Goal: Task Accomplishment & Management: Manage account settings

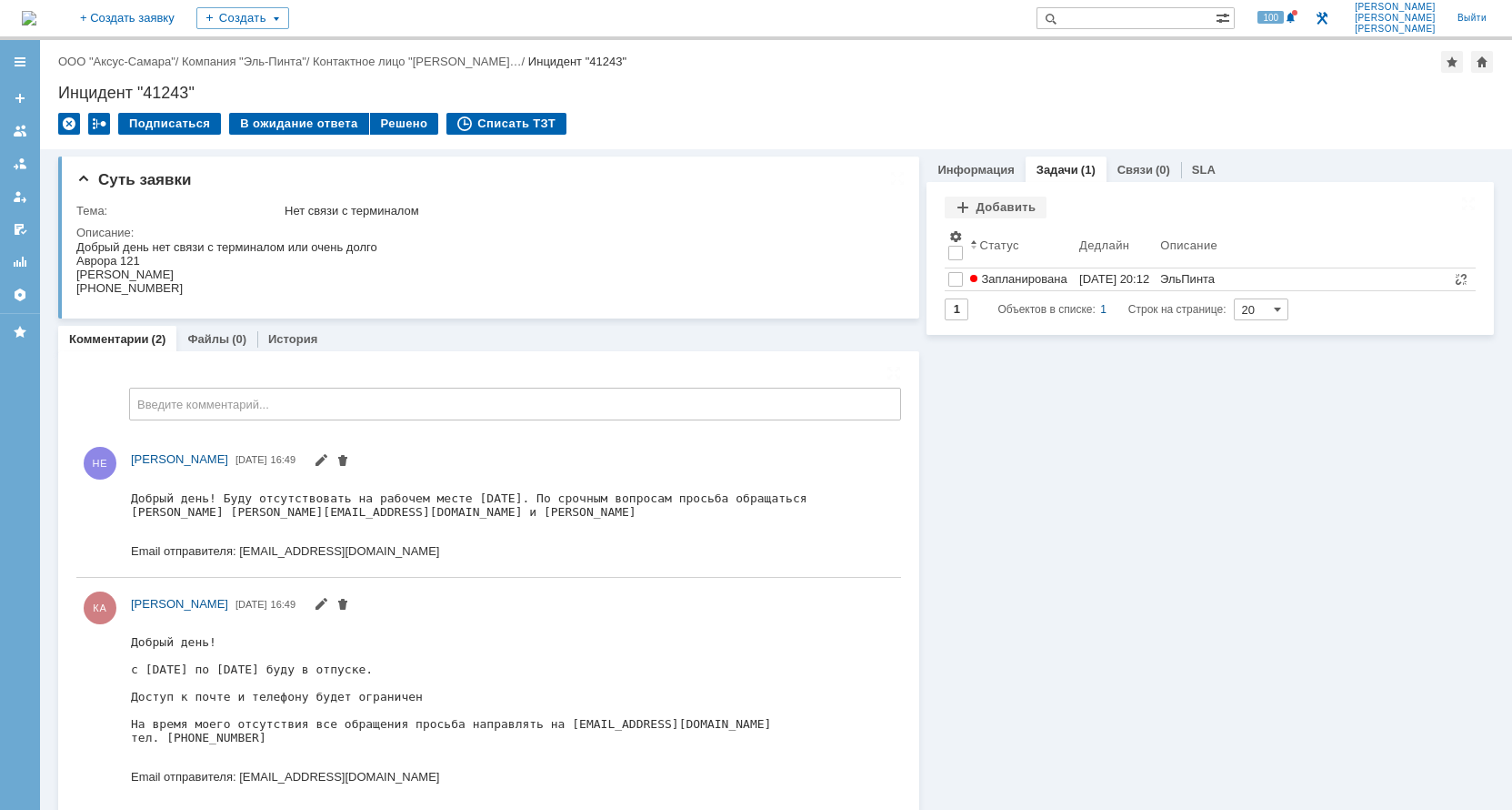
click at [36, 17] on img at bounding box center [29, 18] width 15 height 15
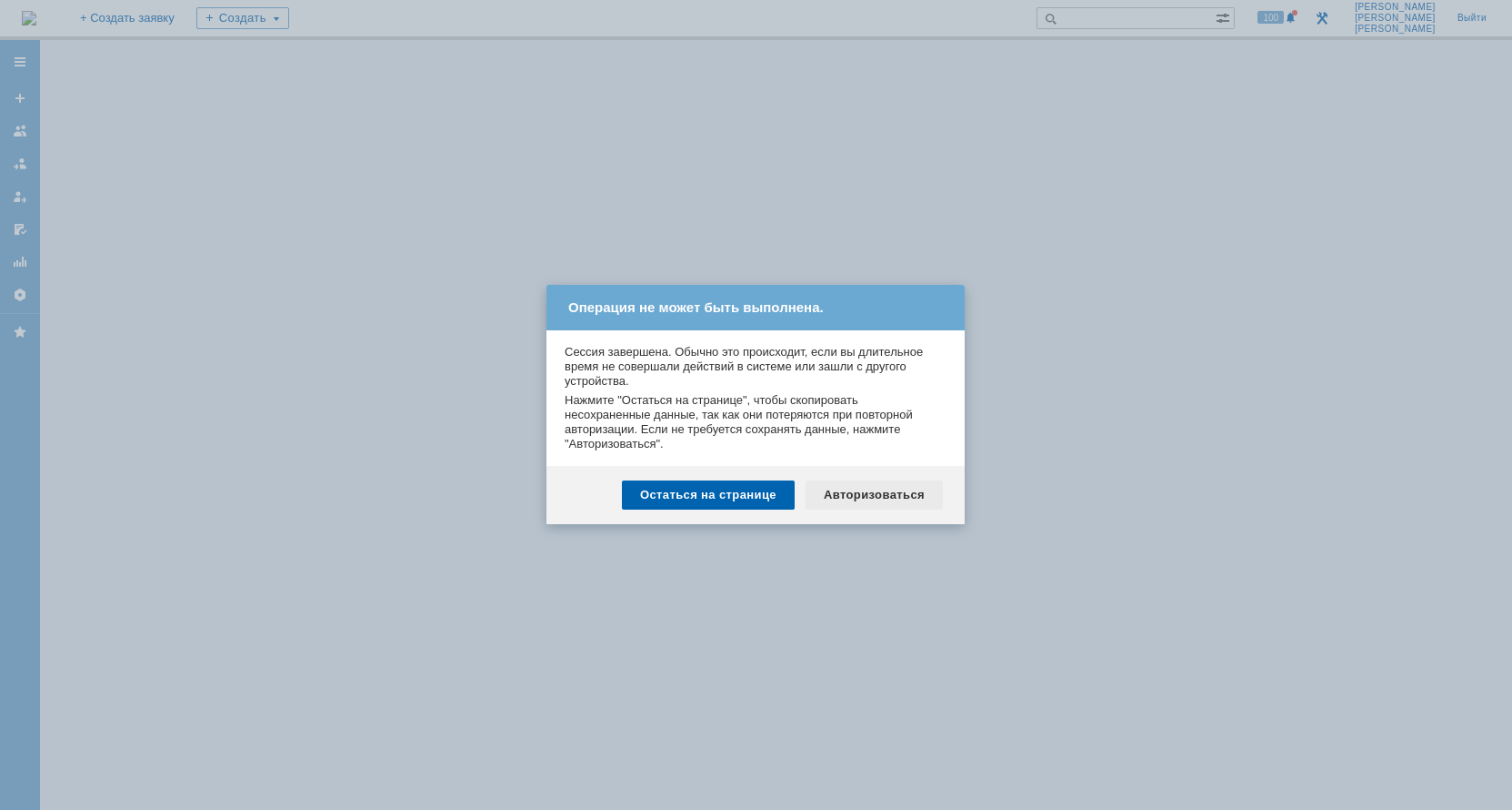
click at [871, 499] on div "Авторизоваться" at bounding box center [875, 495] width 138 height 30
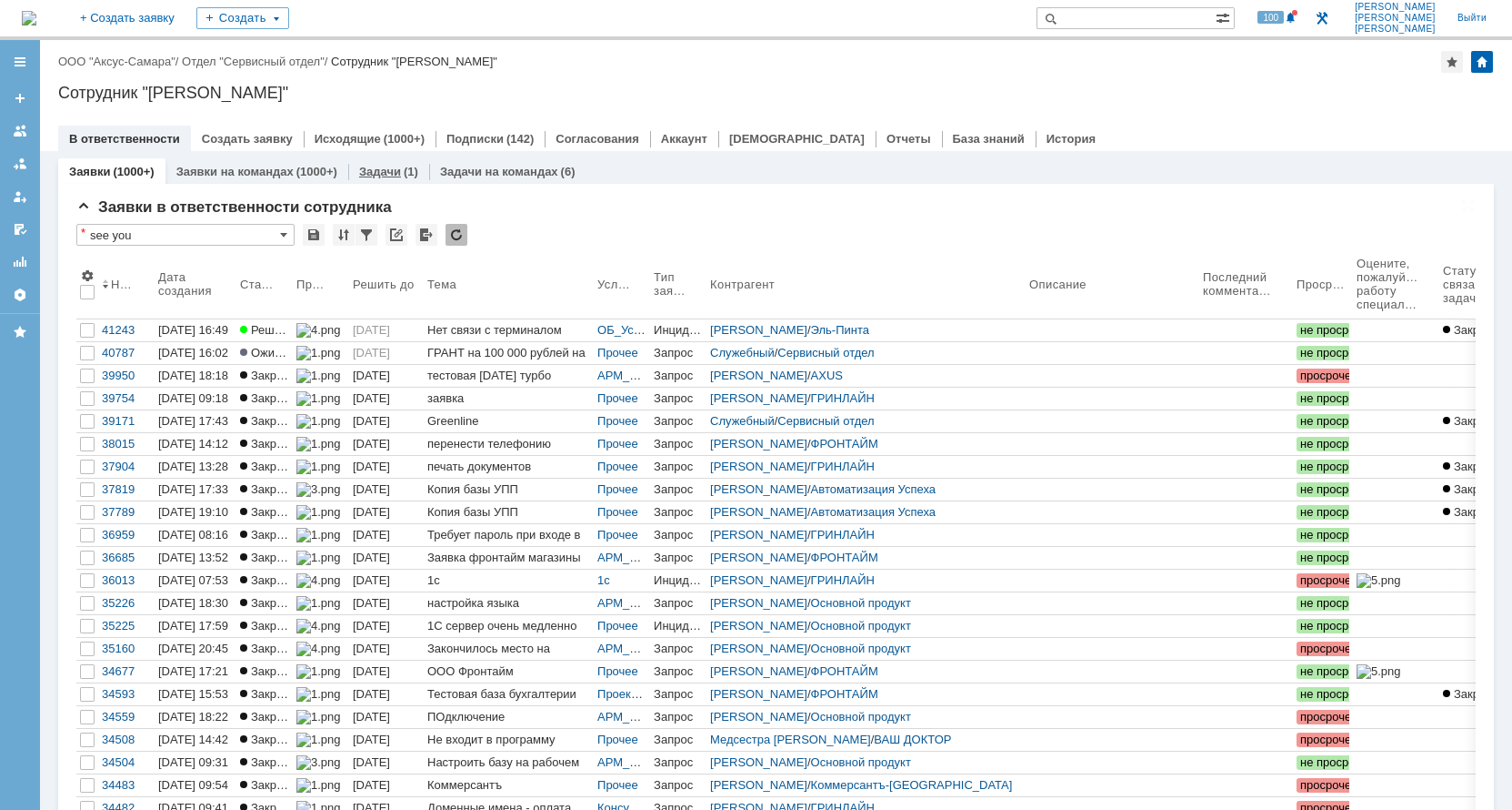
click at [391, 168] on link "Задачи" at bounding box center [380, 171] width 42 height 14
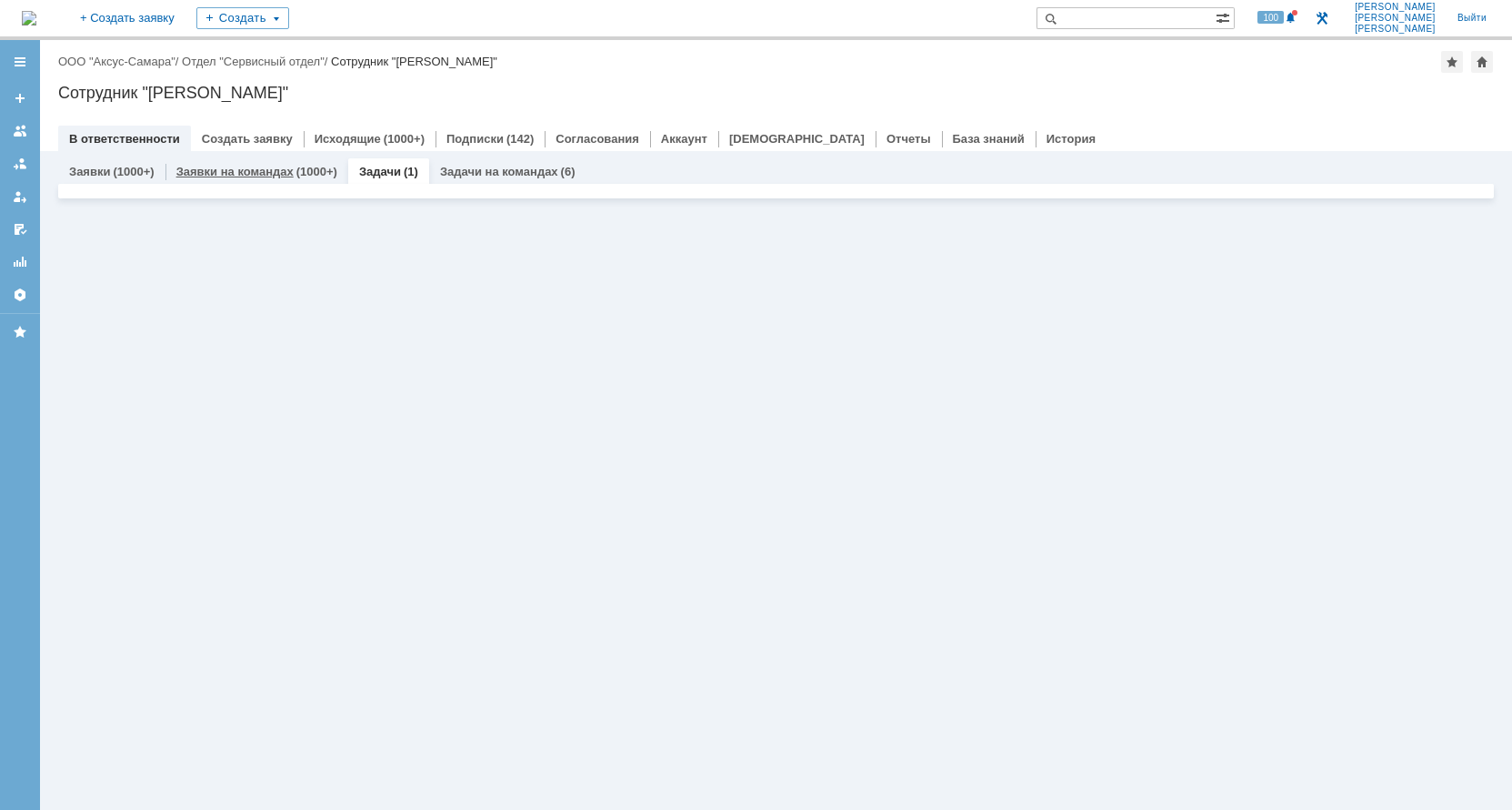
click at [259, 171] on link "Заявки на командах" at bounding box center [234, 171] width 117 height 14
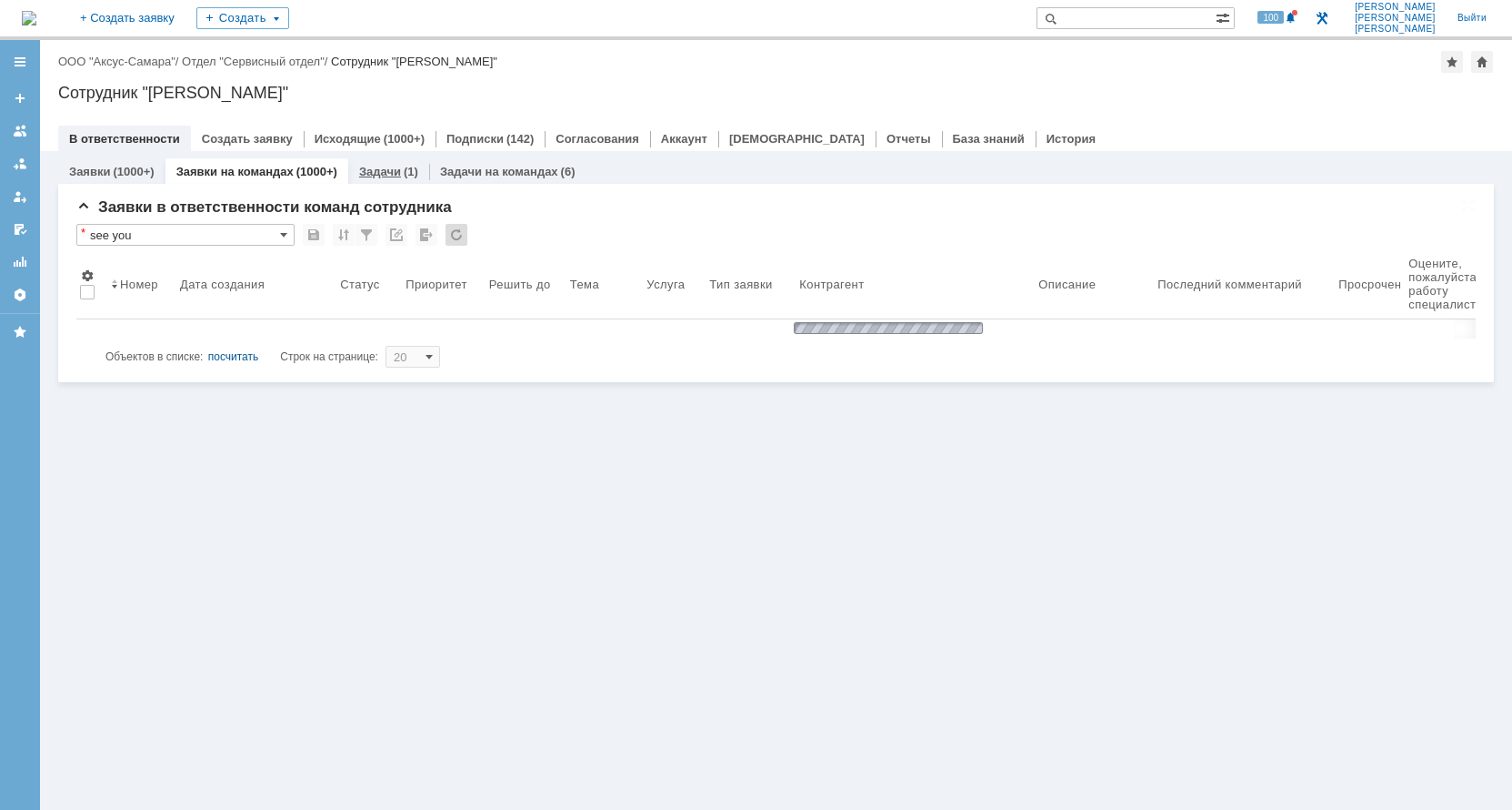
click at [396, 172] on div "Задачи (1)" at bounding box center [389, 171] width 59 height 12
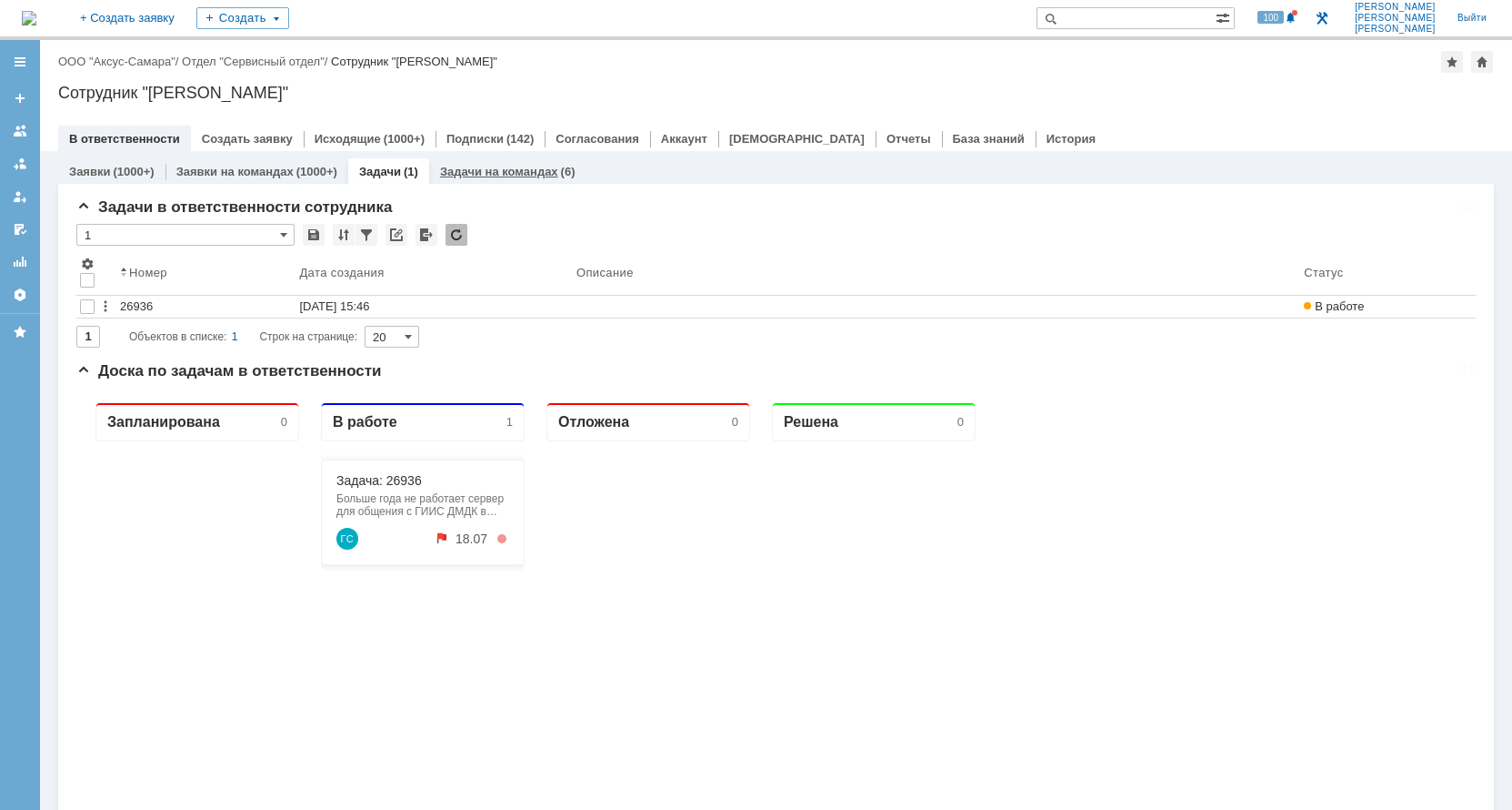
click at [468, 172] on link "Задачи на командах" at bounding box center [499, 171] width 118 height 14
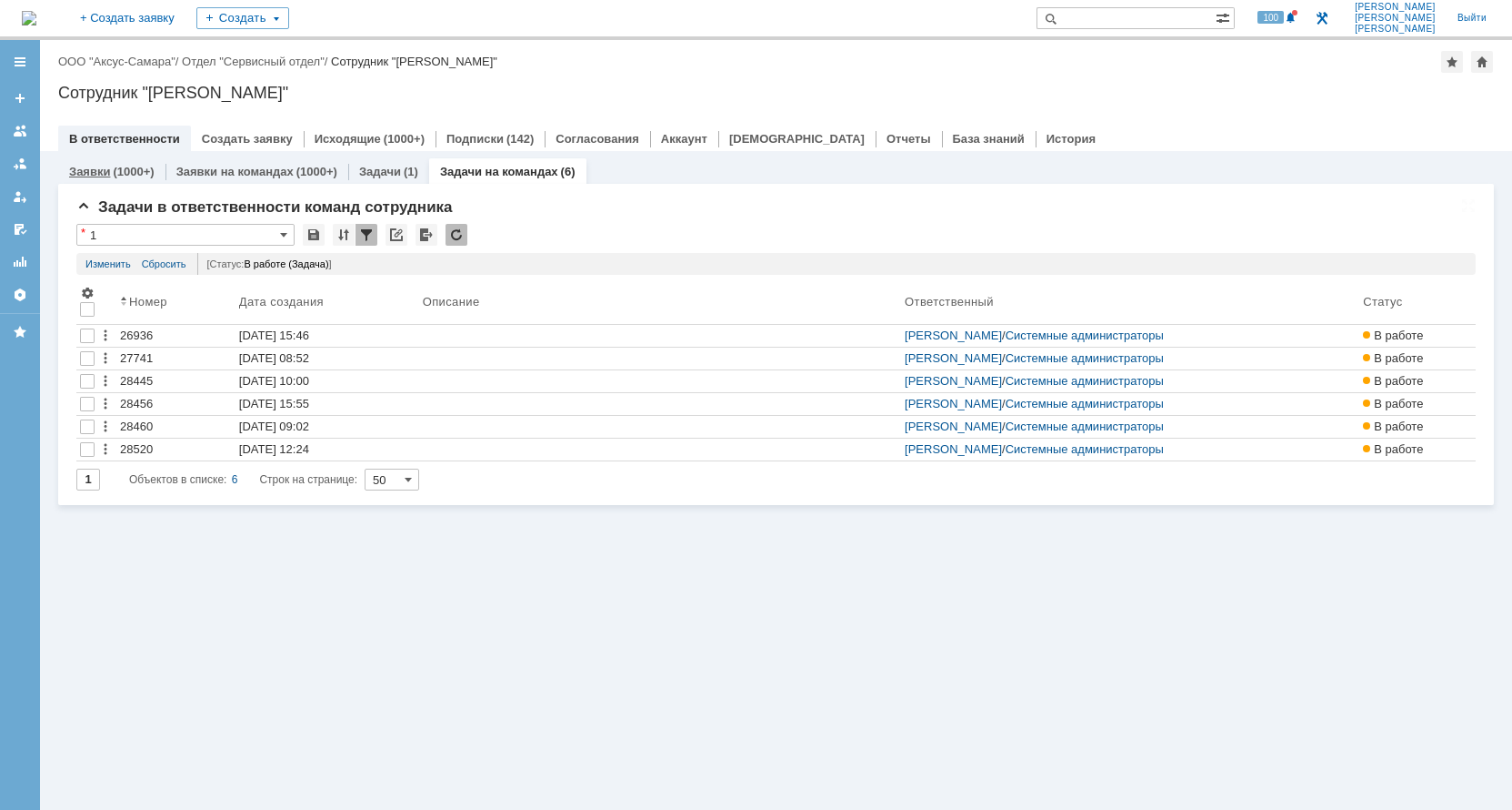
click at [137, 174] on div "(1000+)" at bounding box center [134, 171] width 41 height 14
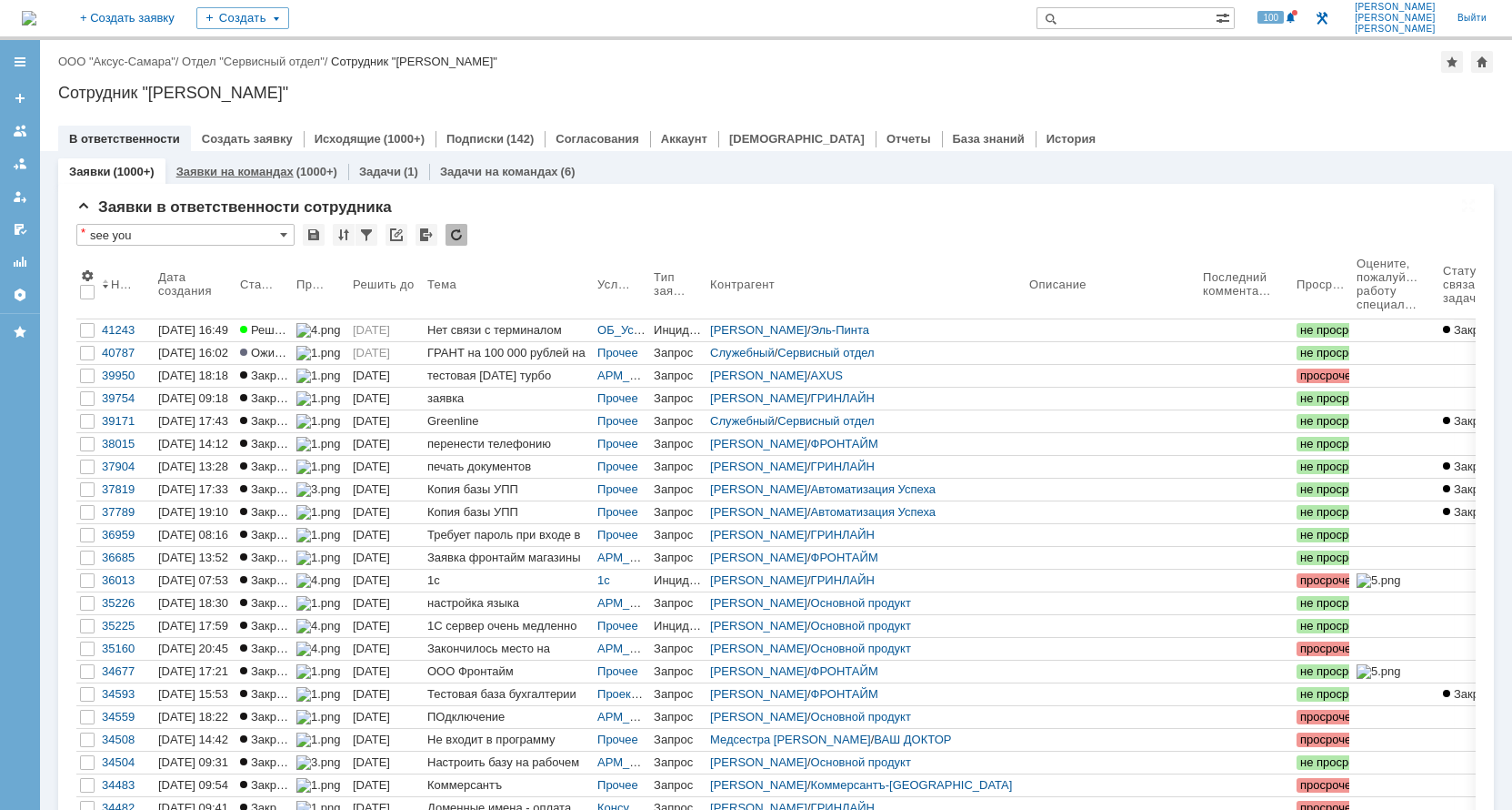
click at [208, 174] on link "Заявки на командах" at bounding box center [234, 171] width 117 height 14
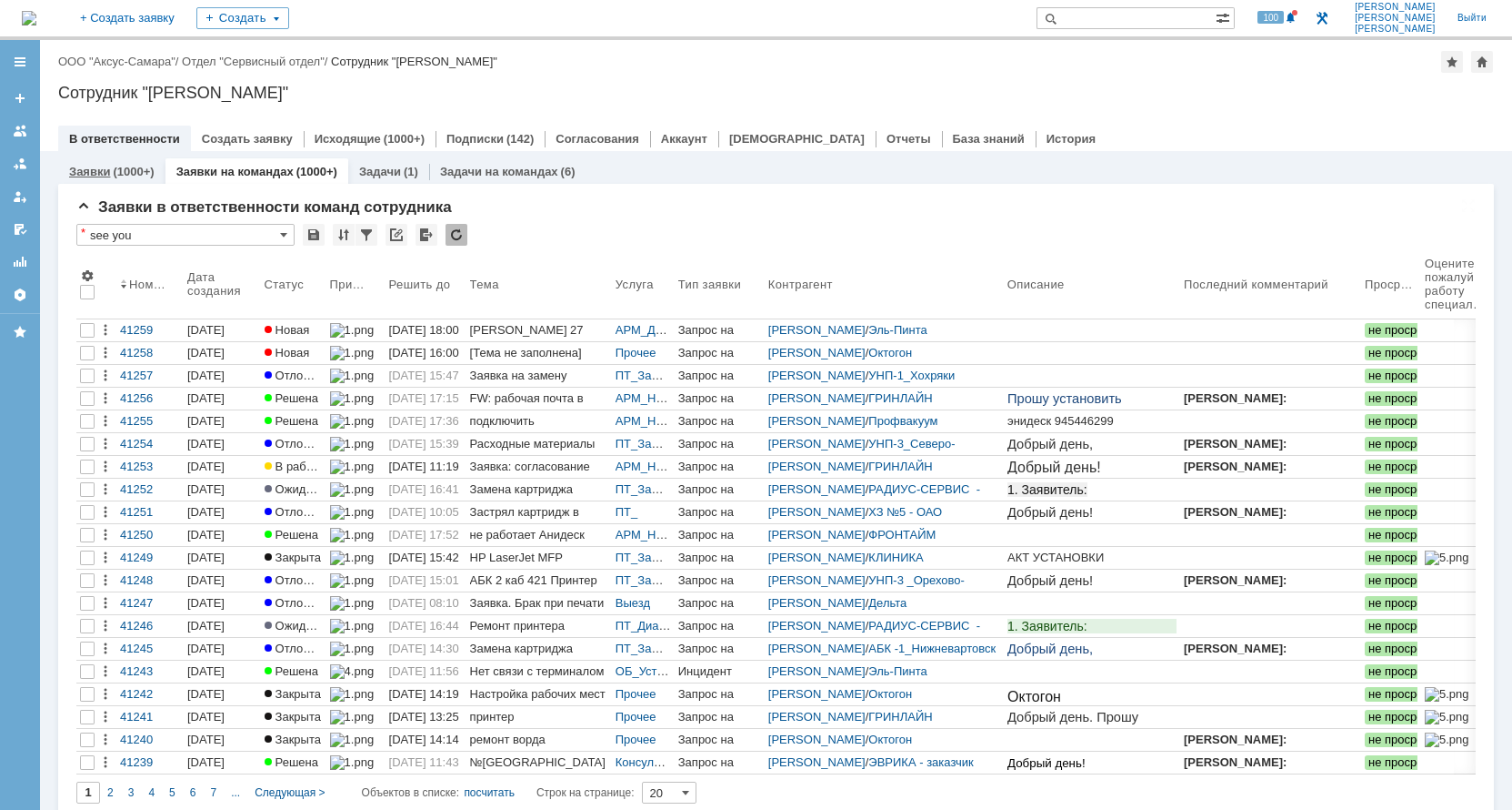
click at [99, 163] on div "Заявки (1000+)" at bounding box center [111, 171] width 107 height 27
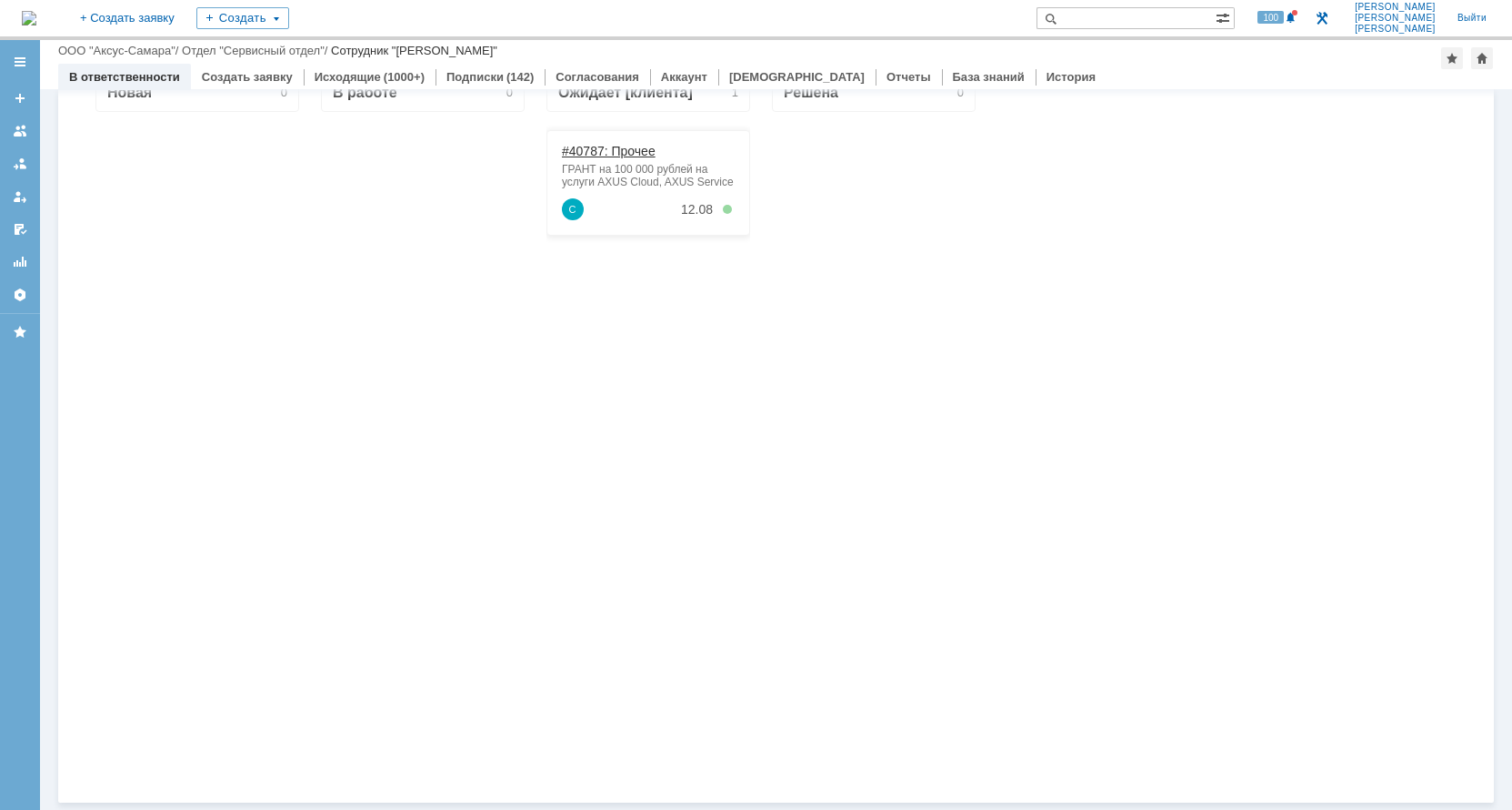
click at [609, 155] on link "#40787: Прочее" at bounding box center [608, 151] width 93 height 15
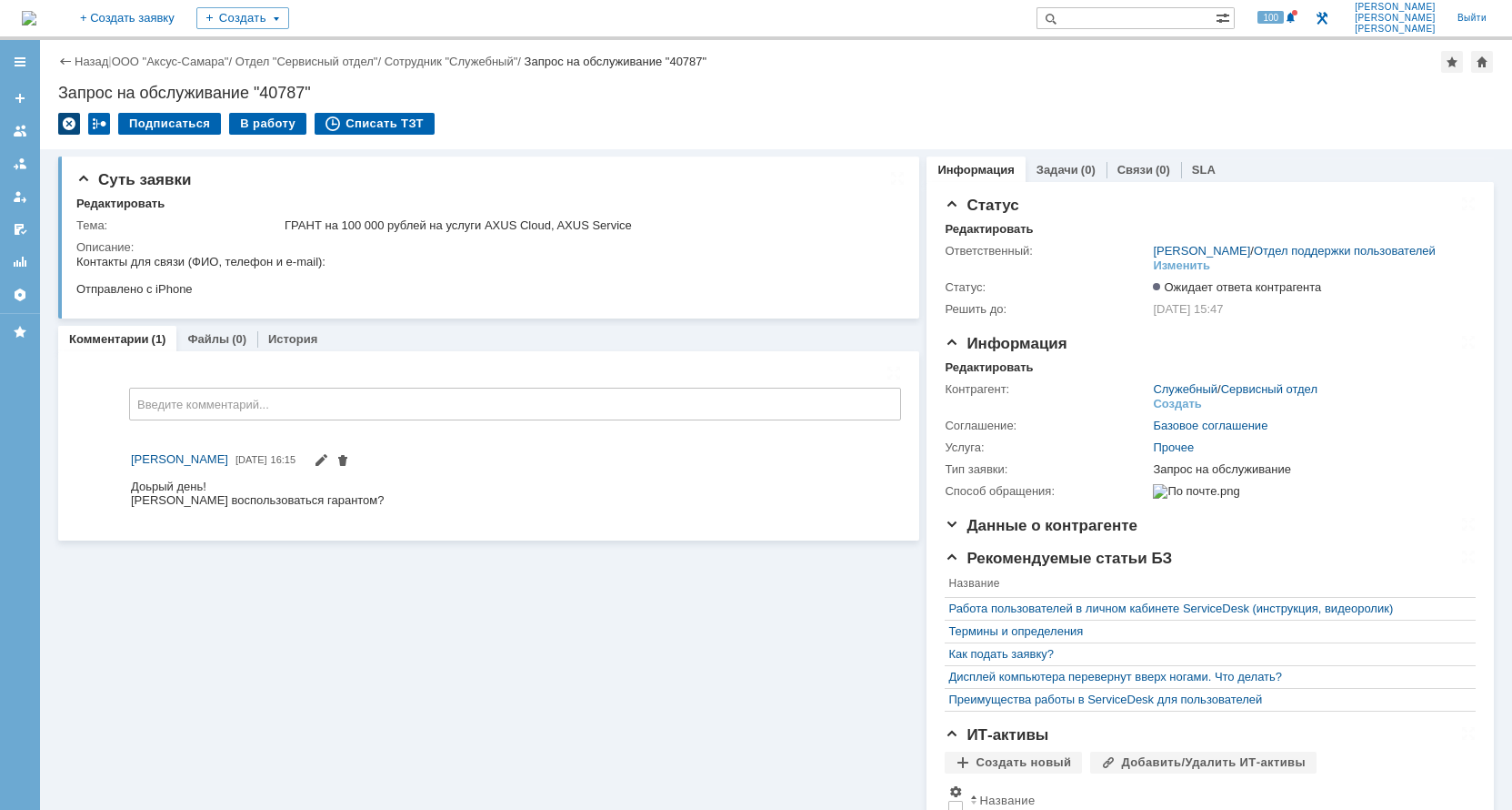
click at [65, 126] on div at bounding box center [69, 124] width 22 height 22
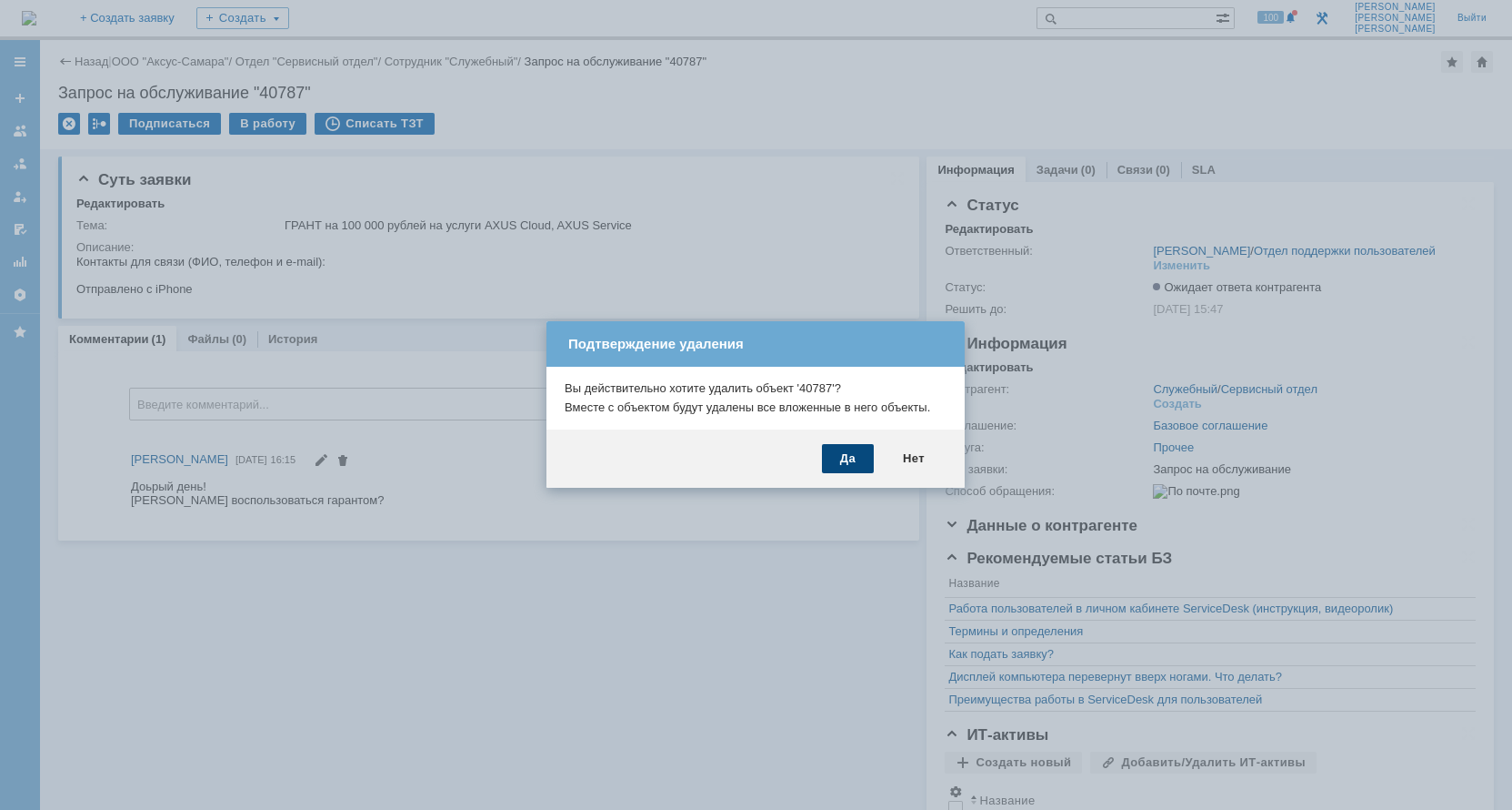
click at [851, 464] on div "Да" at bounding box center [848, 459] width 52 height 30
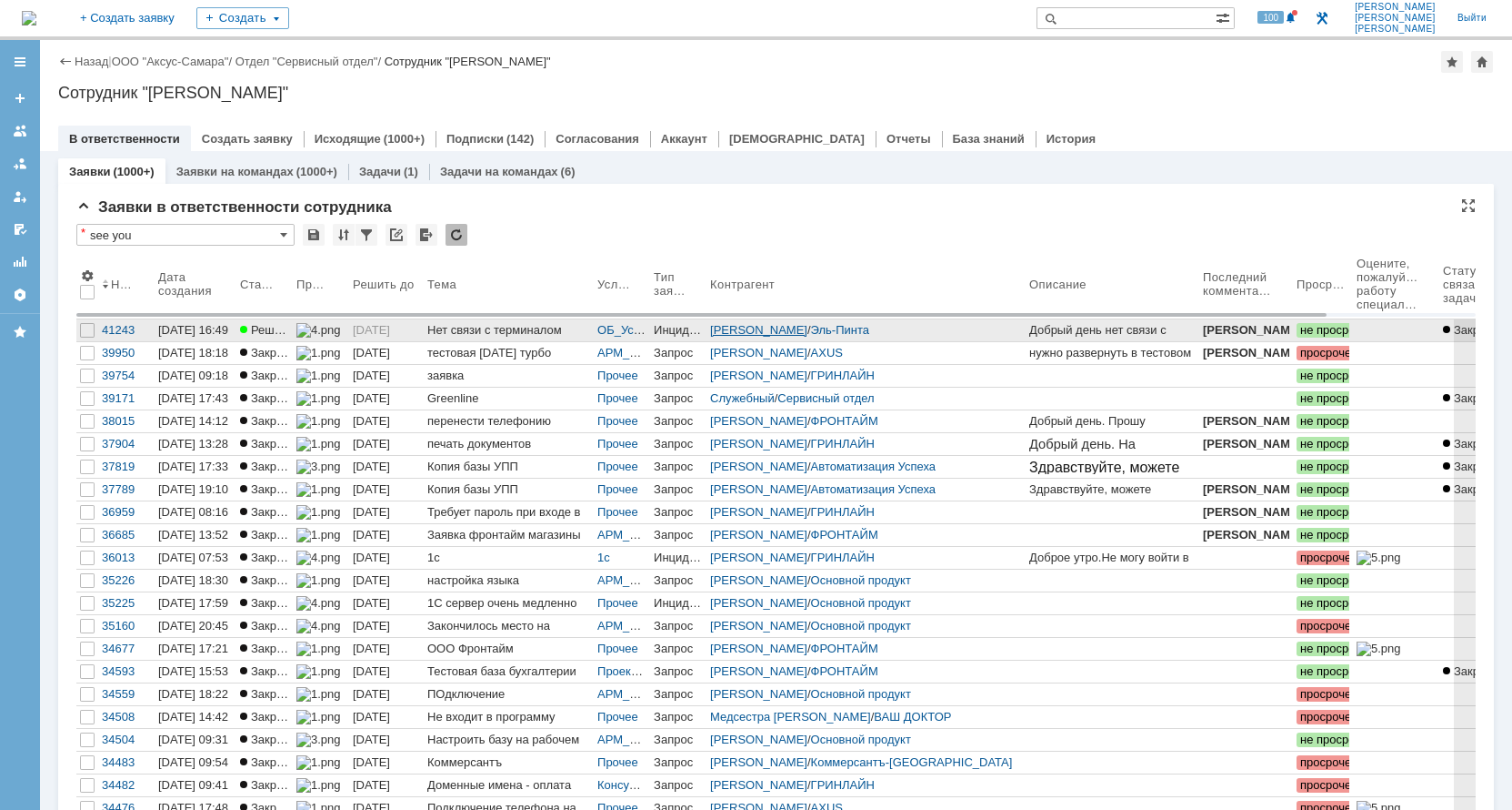
click at [735, 332] on link "[PERSON_NAME]" at bounding box center [758, 330] width 97 height 14
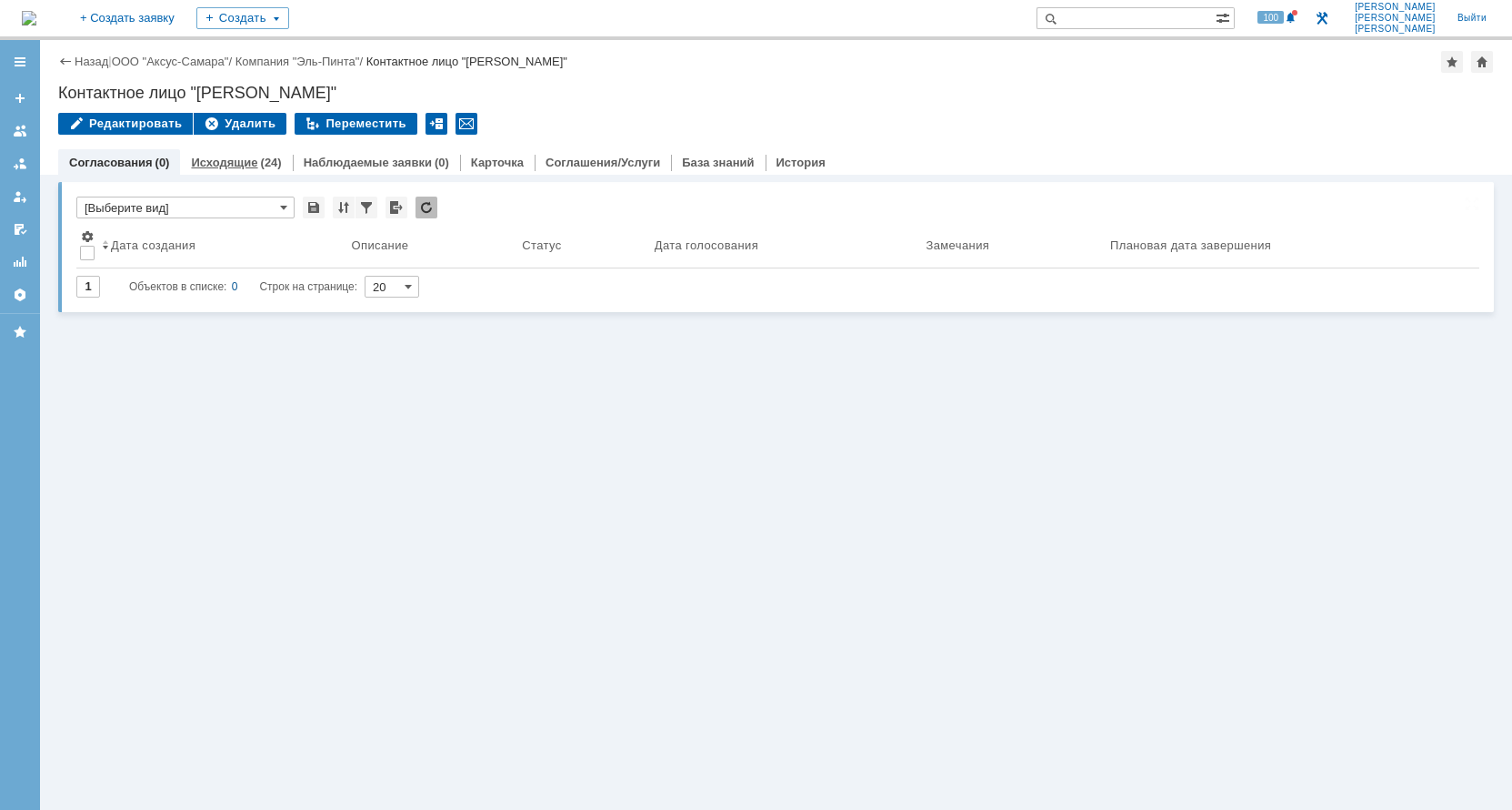
click at [234, 160] on link "Исходящие" at bounding box center [223, 162] width 66 height 14
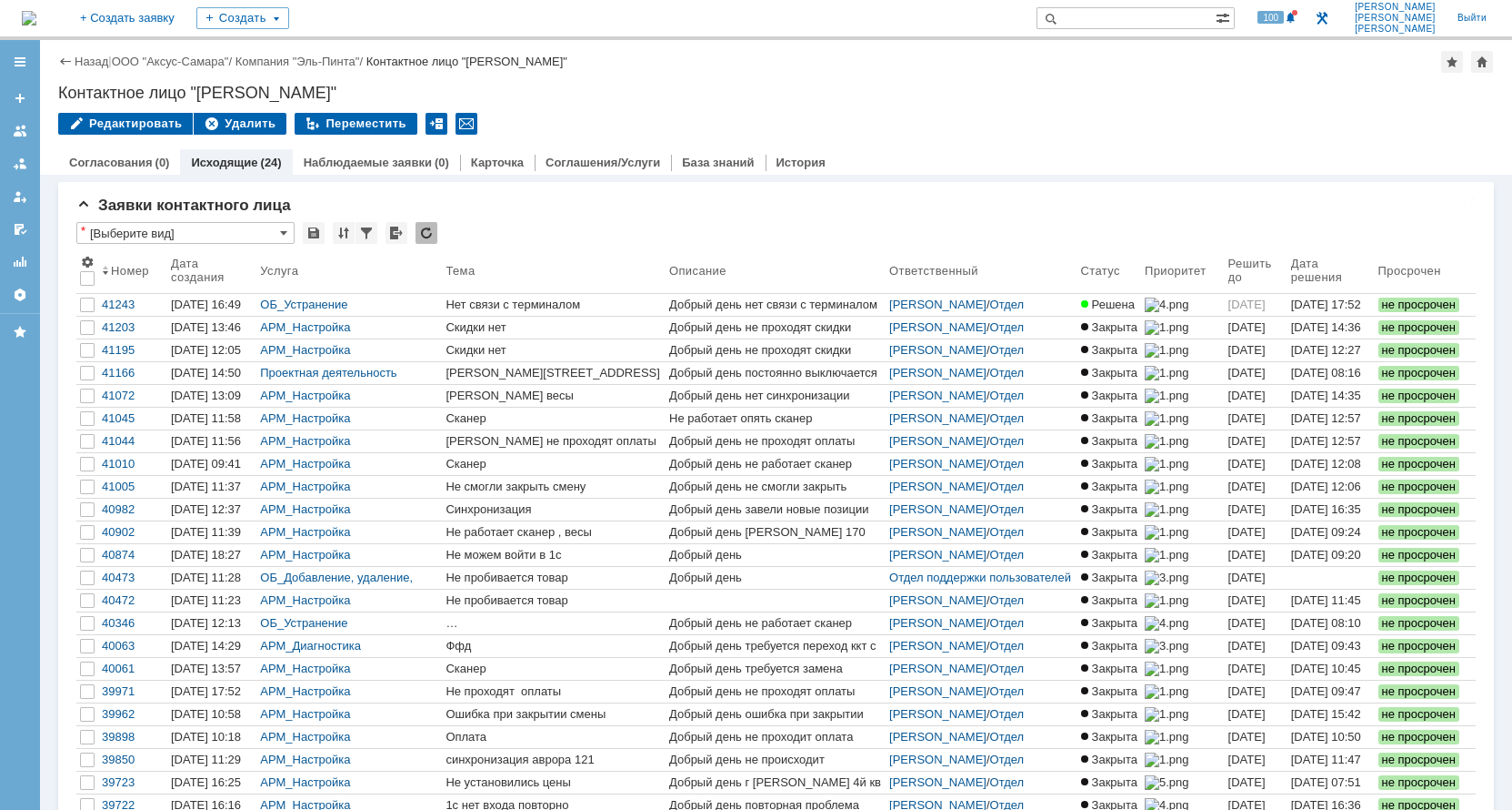
click at [36, 19] on img at bounding box center [29, 18] width 15 height 15
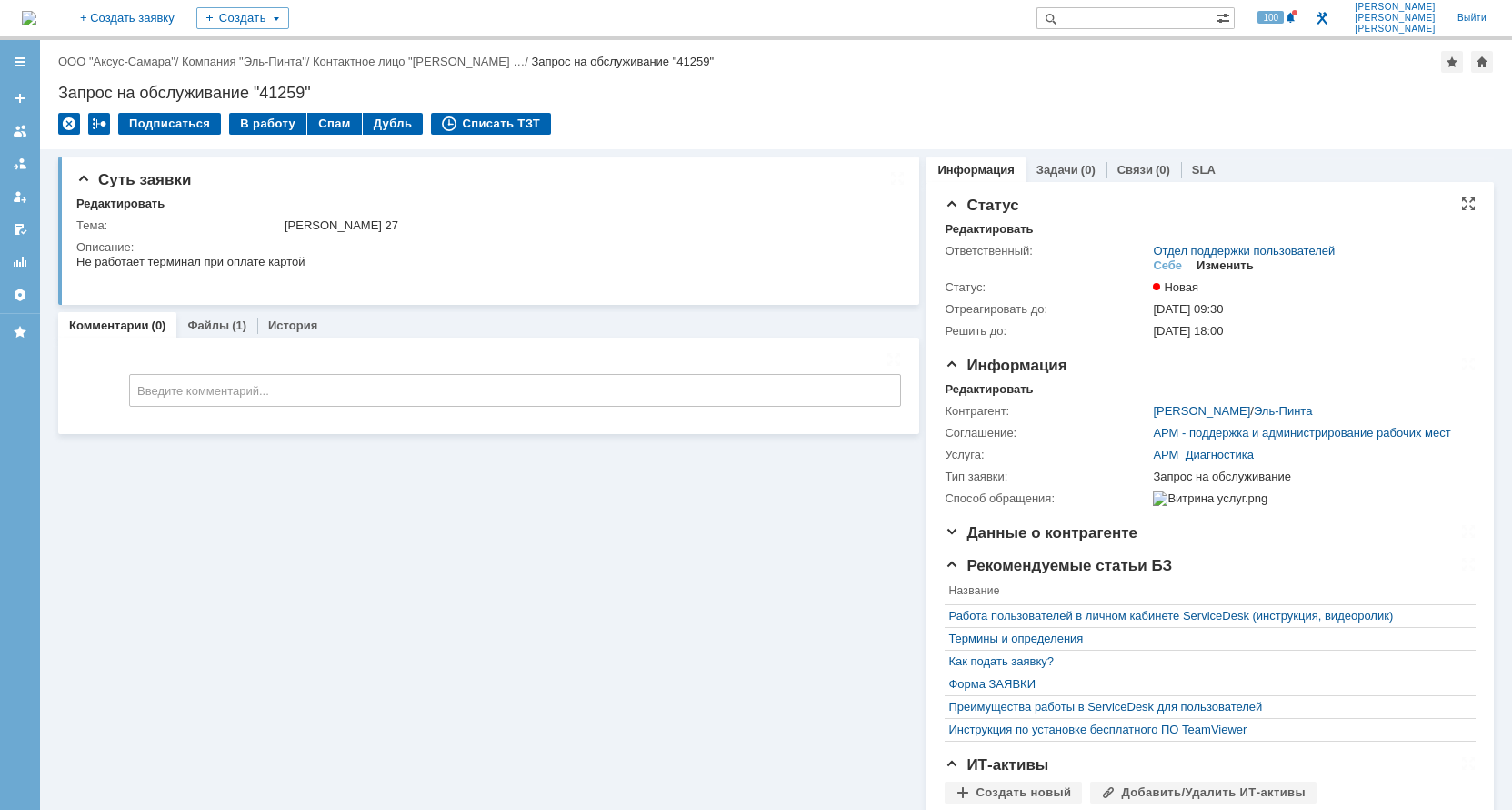
click at [1216, 265] on div "Изменить" at bounding box center [1226, 266] width 57 height 15
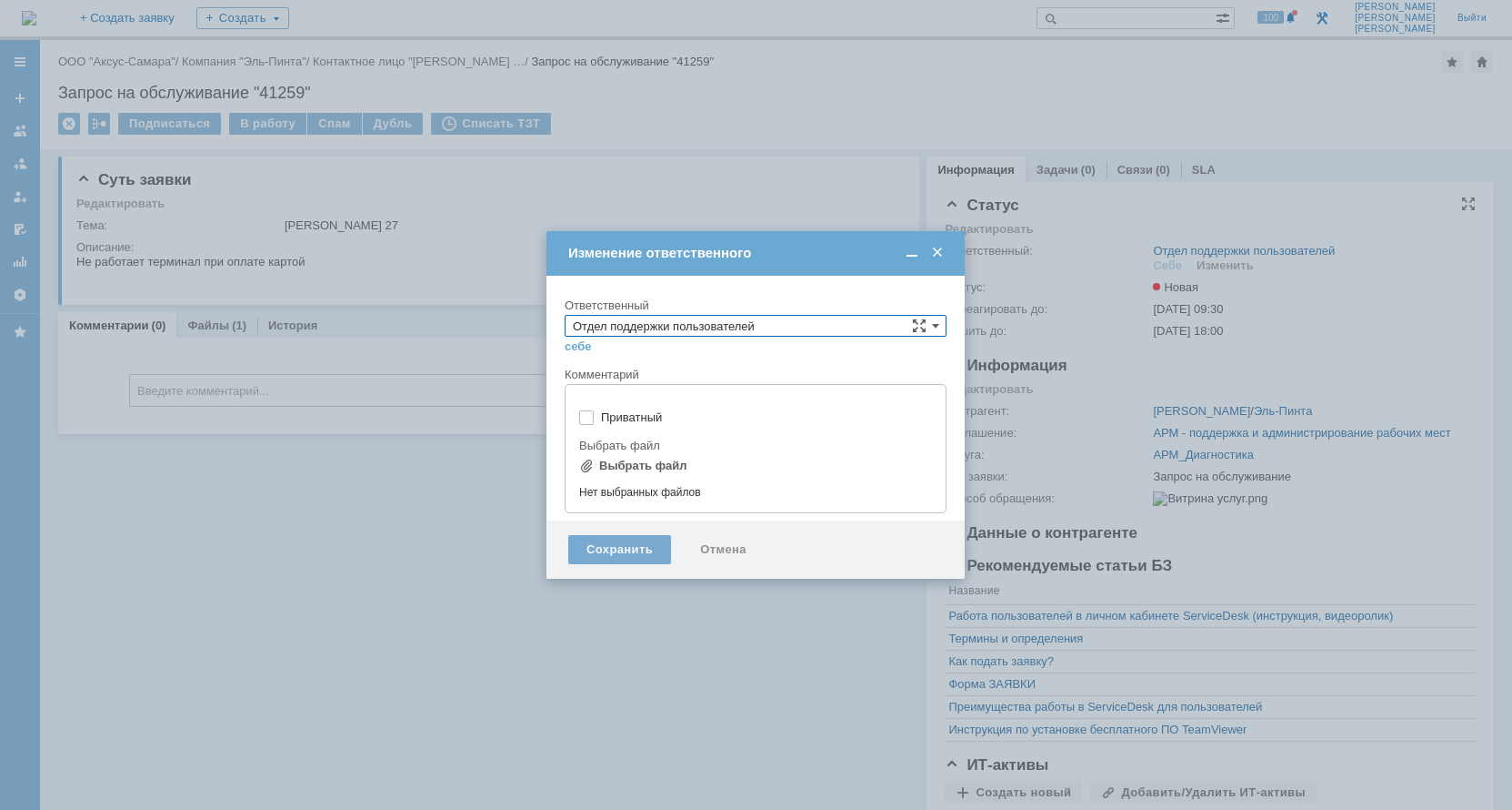
type input "[не указано]"
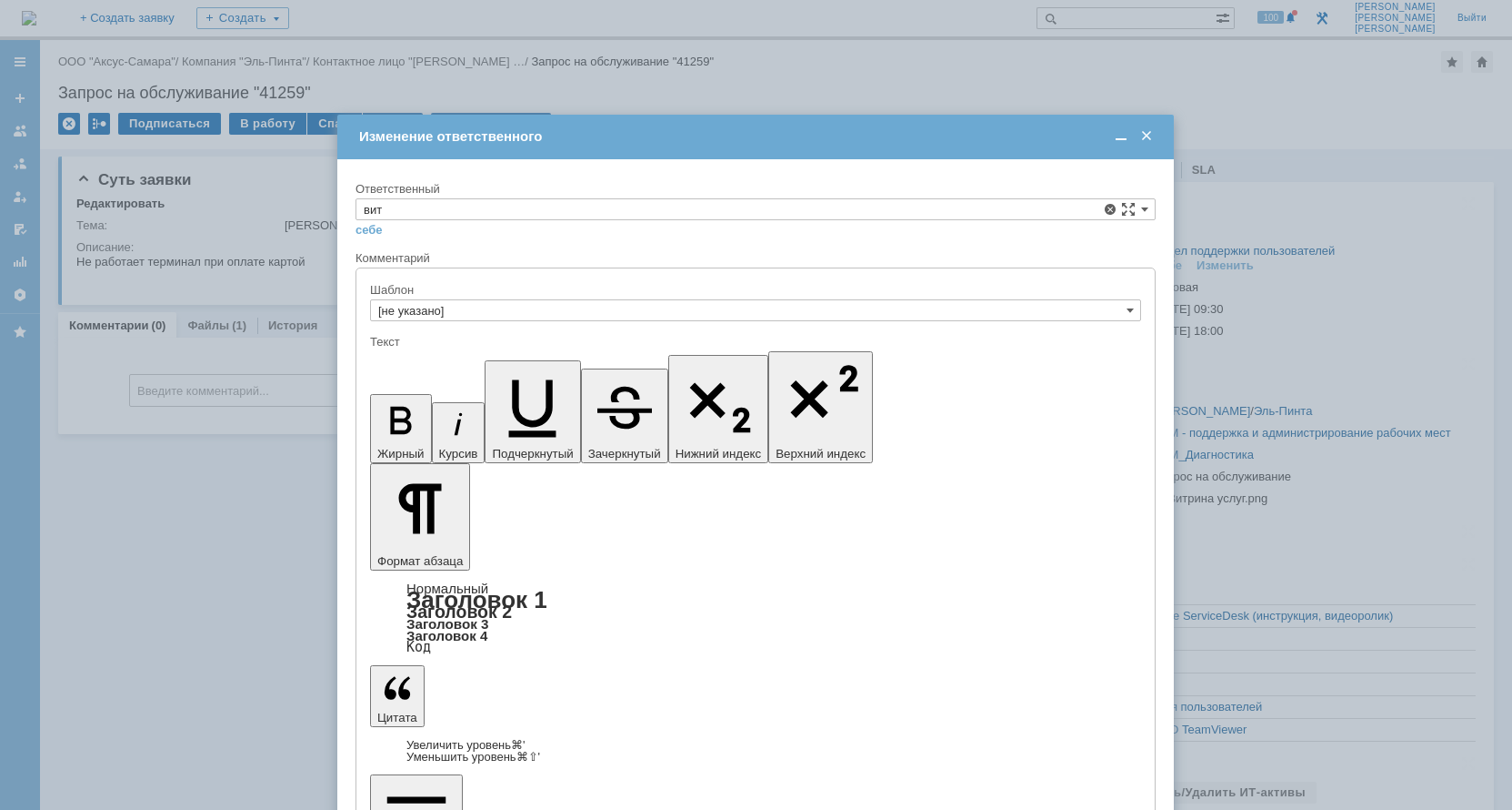
click at [426, 319] on span "Бирзниекс Виталий Вячаславович" at bounding box center [756, 315] width 784 height 15
type input "Бирзниекс Виталий Вячаславович"
